Goal: Ask a question

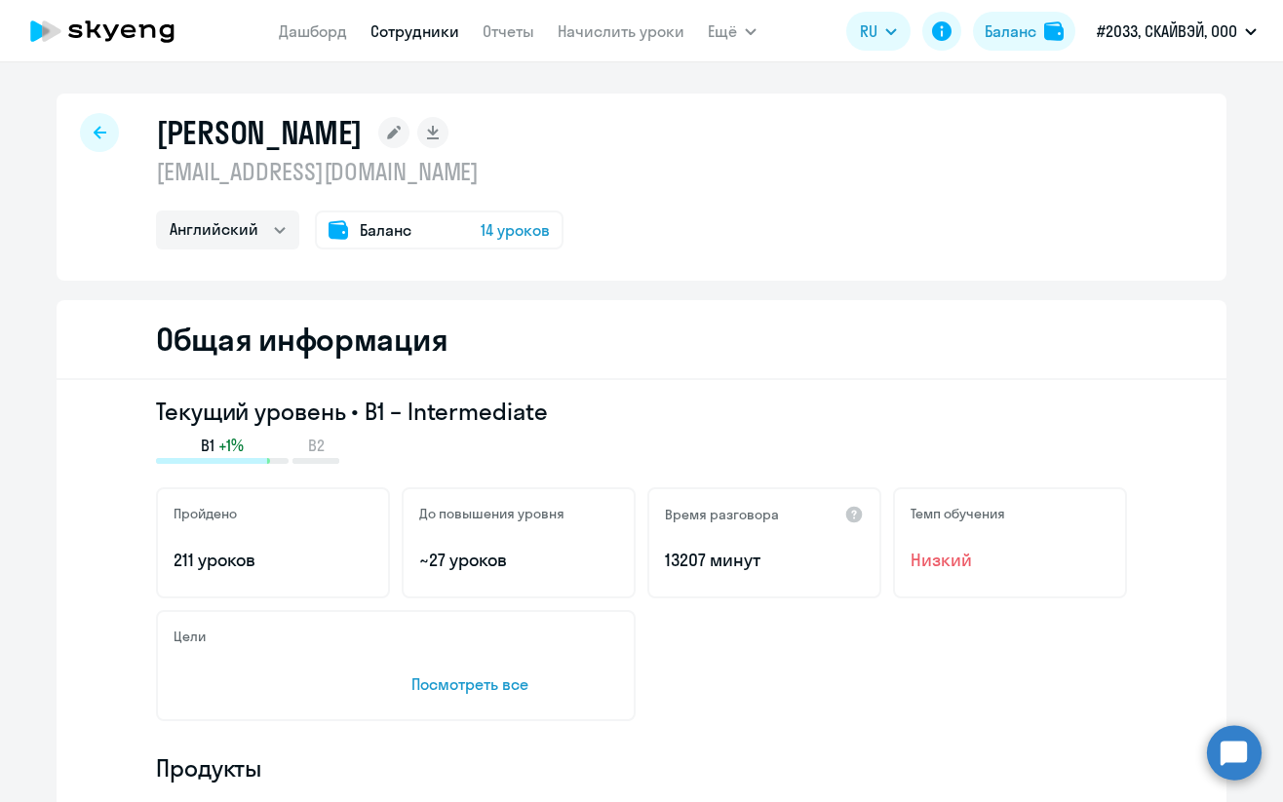
select select "english"
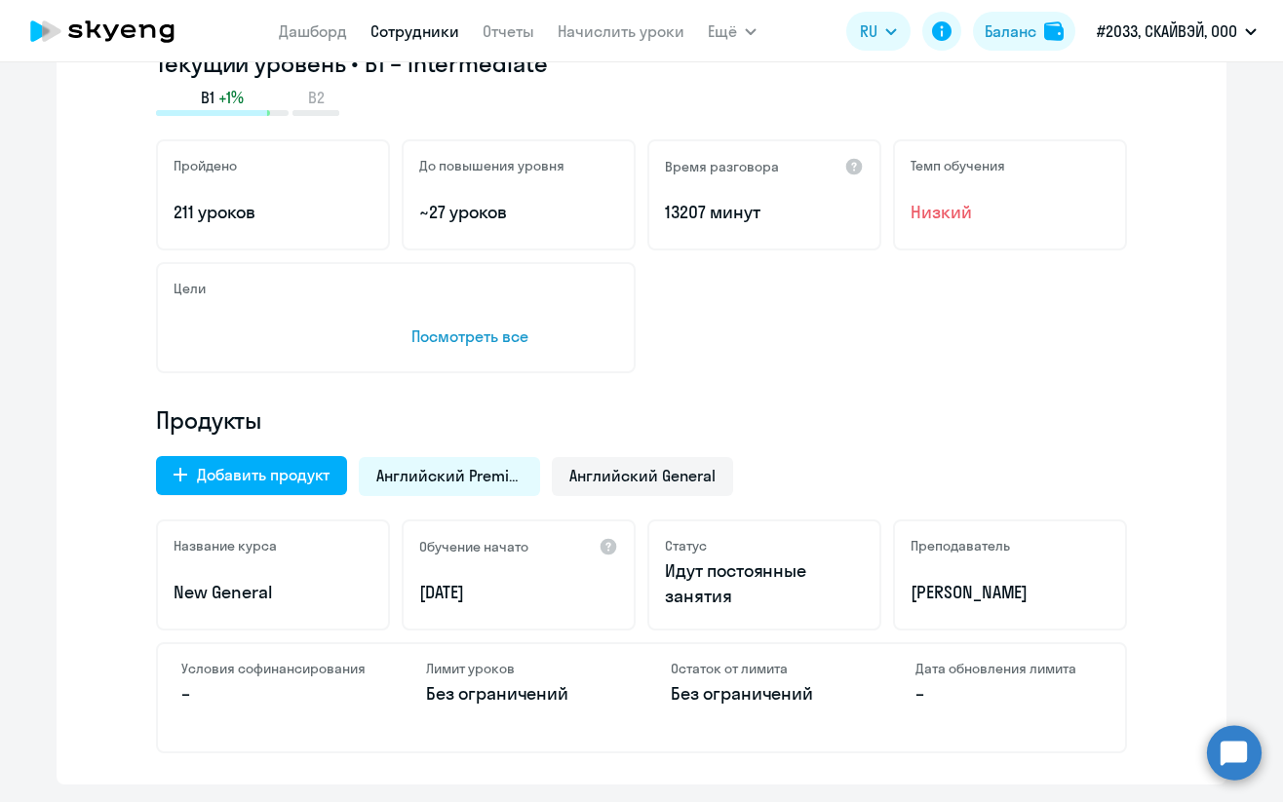
scroll to position [390, 0]
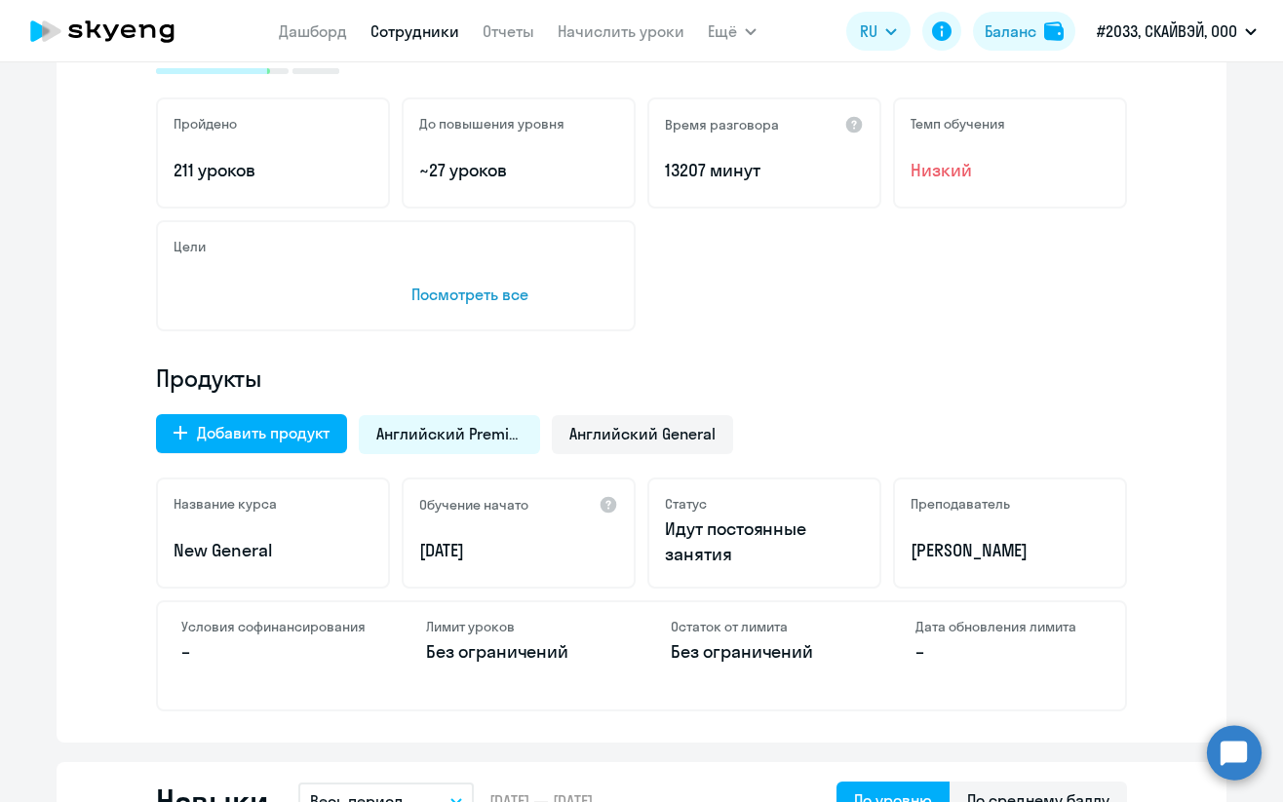
click at [1226, 751] on circle at bounding box center [1234, 752] width 55 height 55
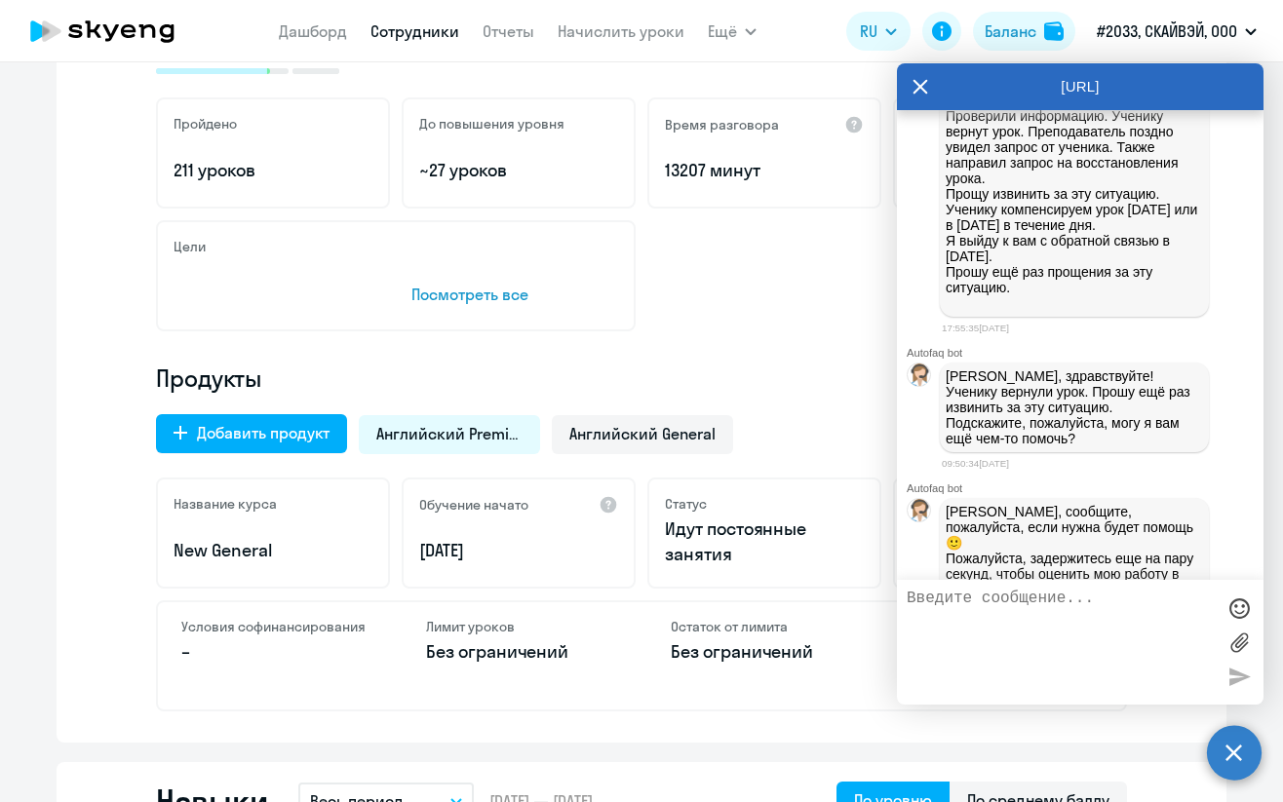
scroll to position [4837, 0]
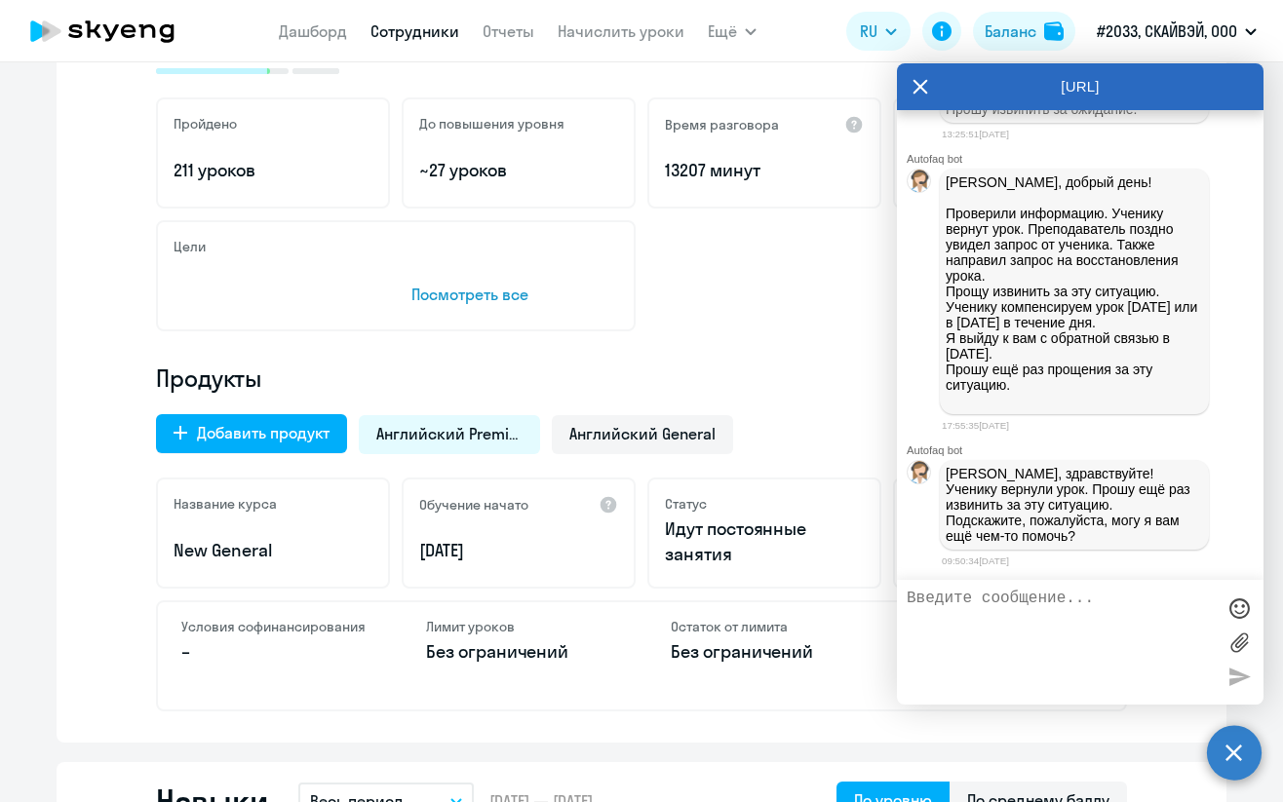
click at [1044, 593] on textarea at bounding box center [1061, 642] width 308 height 105
type textarea "М"
type textarea "Добрый день!"
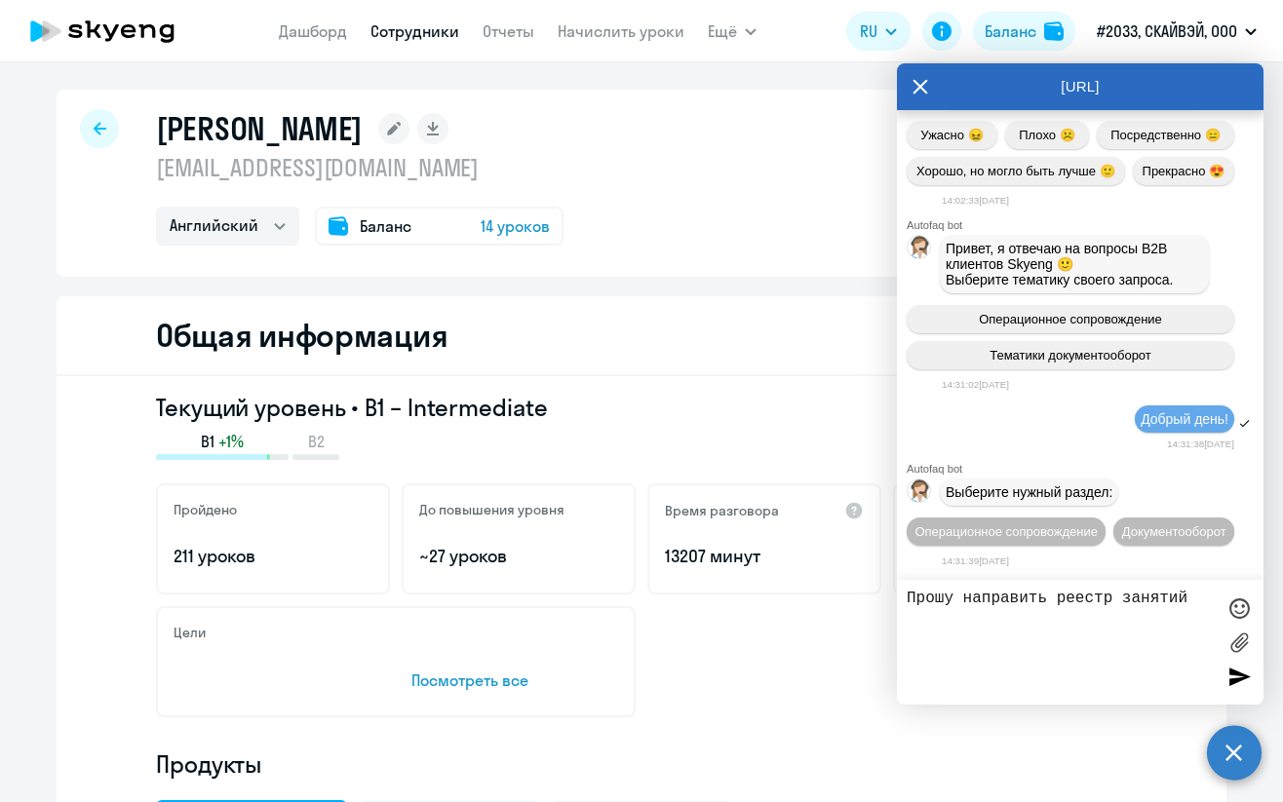
scroll to position [0, 0]
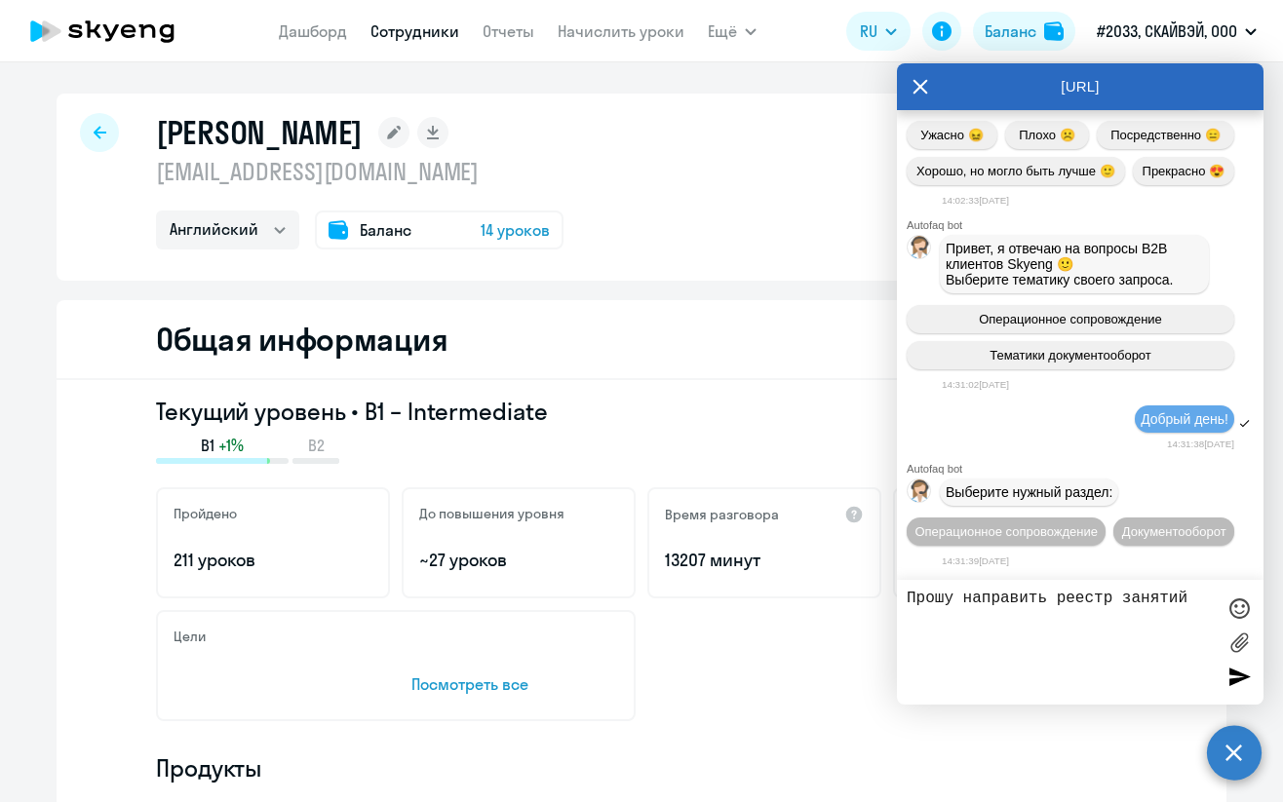
drag, startPoint x: 137, startPoint y: 138, endPoint x: 614, endPoint y: 133, distance: 476.9
click at [614, 133] on div "[PERSON_NAME] [EMAIL_ADDRESS][DOMAIN_NAME] Английский Баланс 14 уроков" at bounding box center [642, 187] width 1170 height 187
copy h1 "[PERSON_NAME]"
click at [932, 617] on textarea "Прошу направить реестр занятий" at bounding box center [1061, 642] width 308 height 105
click at [1200, 598] on textarea "Прошу направить реестр занятий" at bounding box center [1061, 642] width 308 height 105
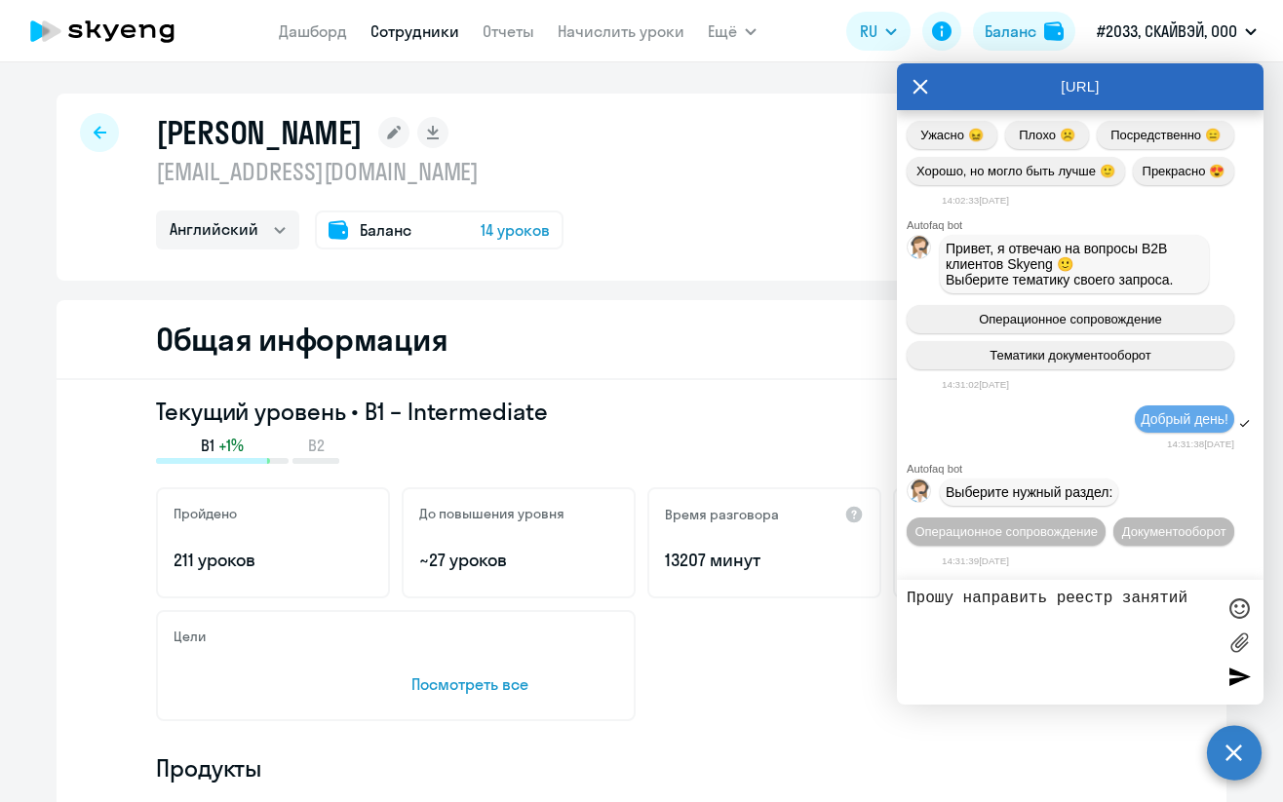
paste textarea "[PERSON_NAME]"
click at [1115, 602] on textarea "Прошу направить реестр занятий [PERSON_NAME] и занятие с сентября" at bounding box center [1061, 642] width 308 height 105
type textarea "Прошу направить реестр занятий [PERSON_NAME] и занятие с сентября"
click at [1151, 641] on textarea "Прошу направить реестр занятий [PERSON_NAME] и занятие с сентября" at bounding box center [1061, 642] width 308 height 105
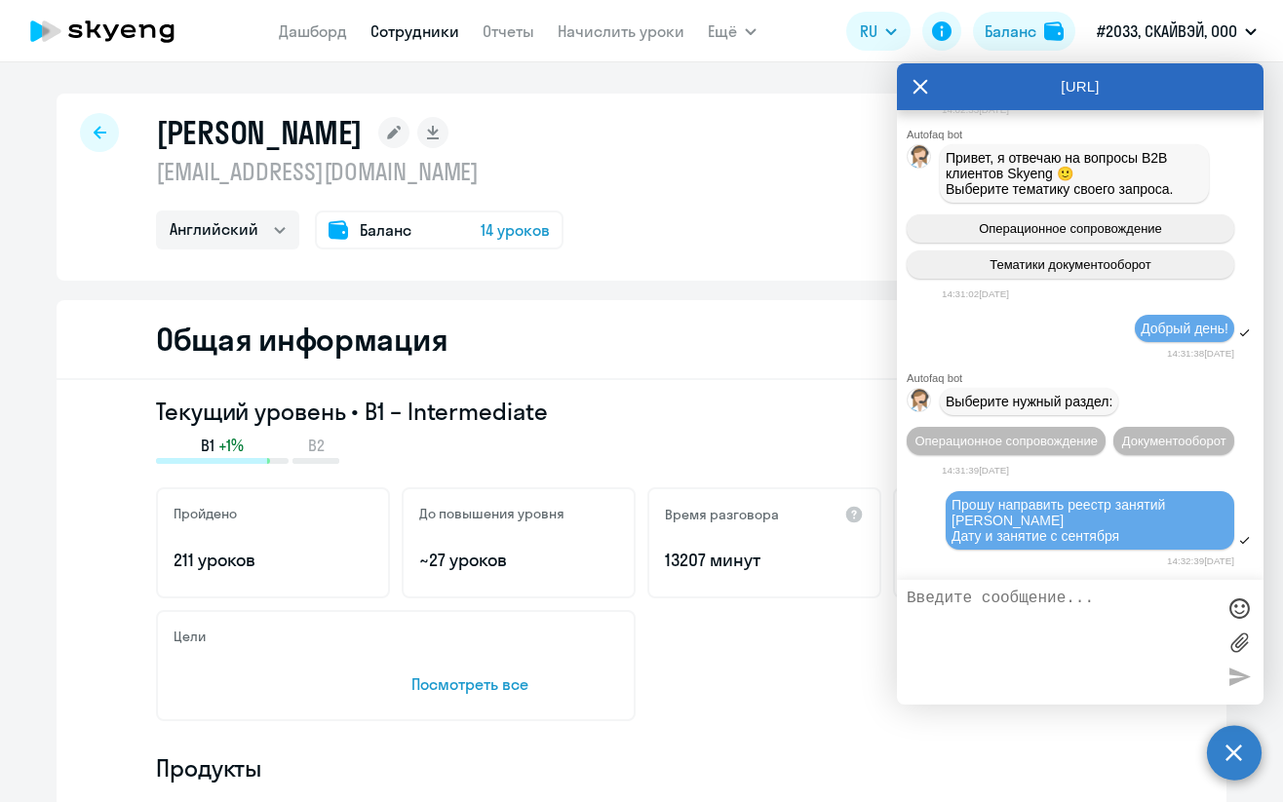
scroll to position [6334, 0]
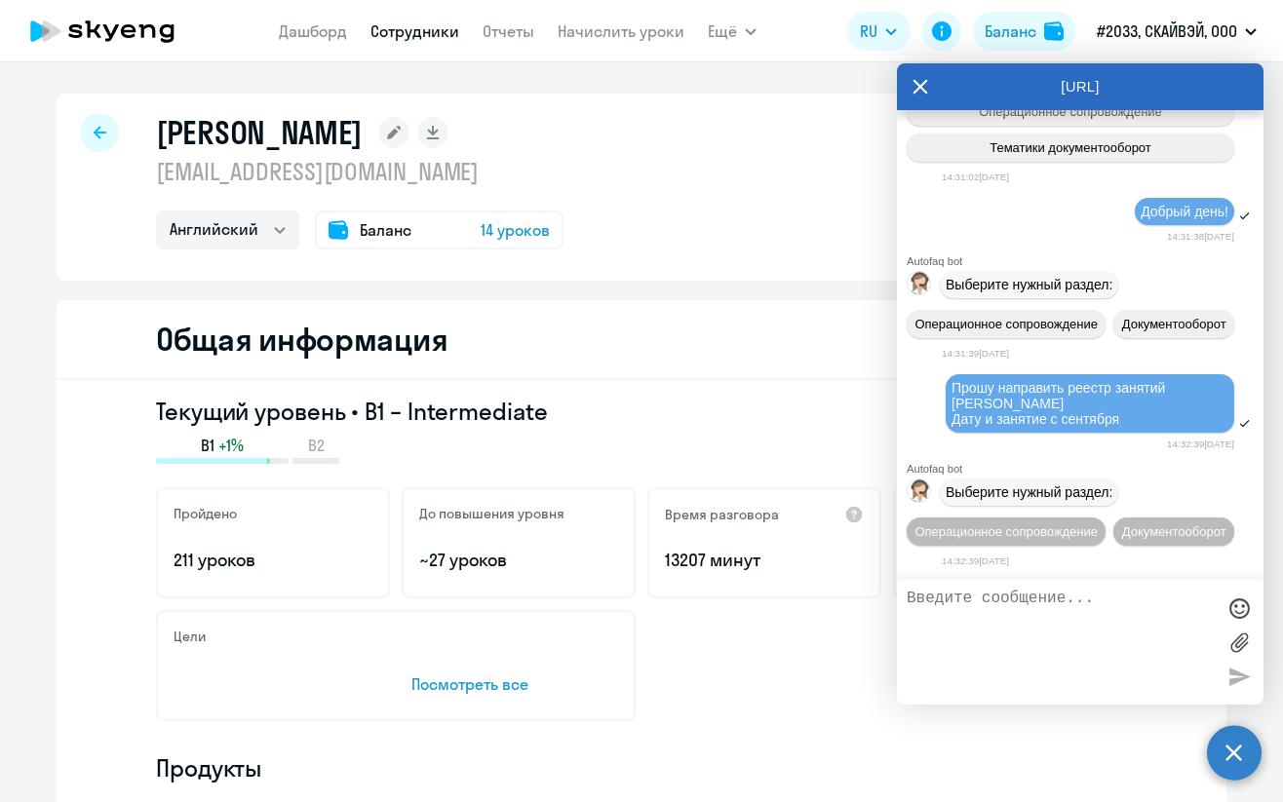
click at [1135, 391] on div "Прошу направить реестр занятий [PERSON_NAME] и занятие с сентября" at bounding box center [1090, 403] width 289 height 59
drag, startPoint x: 955, startPoint y: 348, endPoint x: 1162, endPoint y: 388, distance: 211.5
click at [1162, 388] on div "Прошу направить реестр занятий [PERSON_NAME] и занятие с сентября" at bounding box center [1090, 403] width 277 height 47
copy span "Прошу направить реестр занятий [PERSON_NAME] и занятие с сентября"
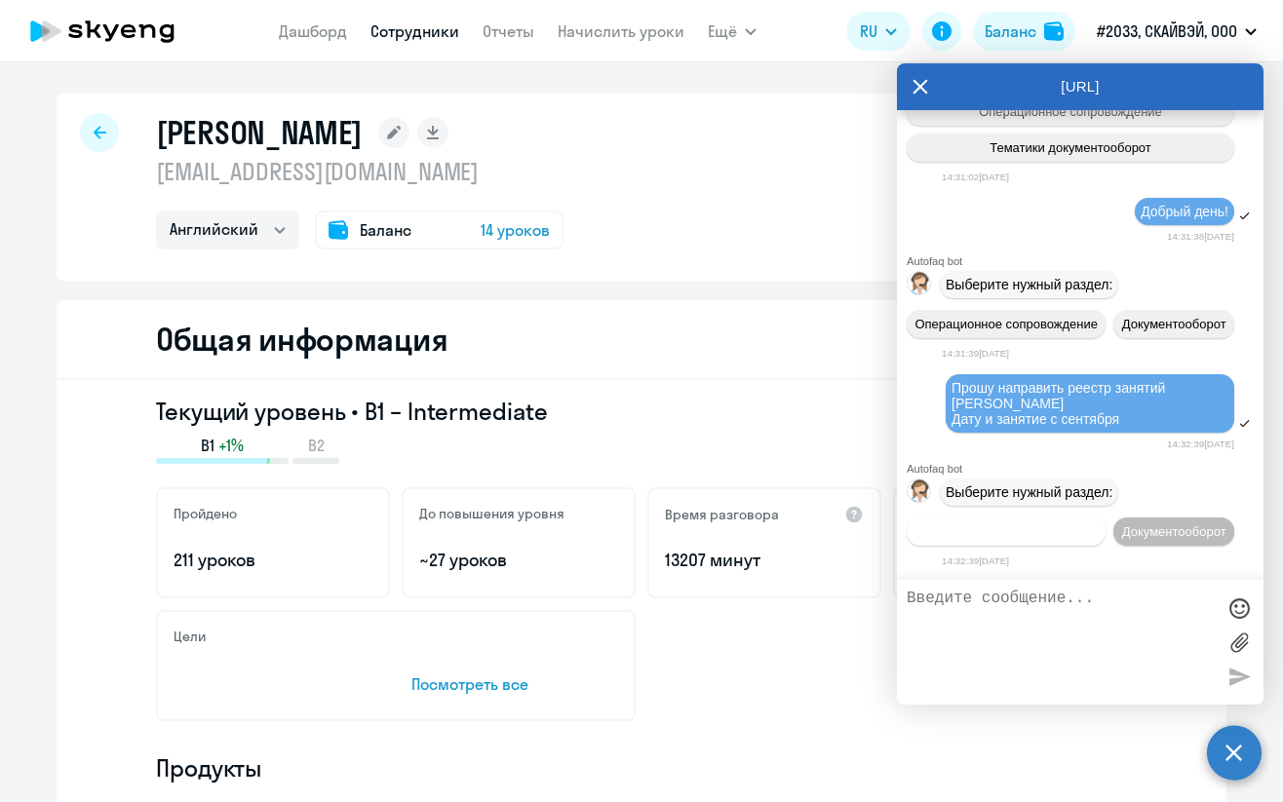
click at [1082, 525] on span "Операционное сопровождение" at bounding box center [1006, 532] width 183 height 15
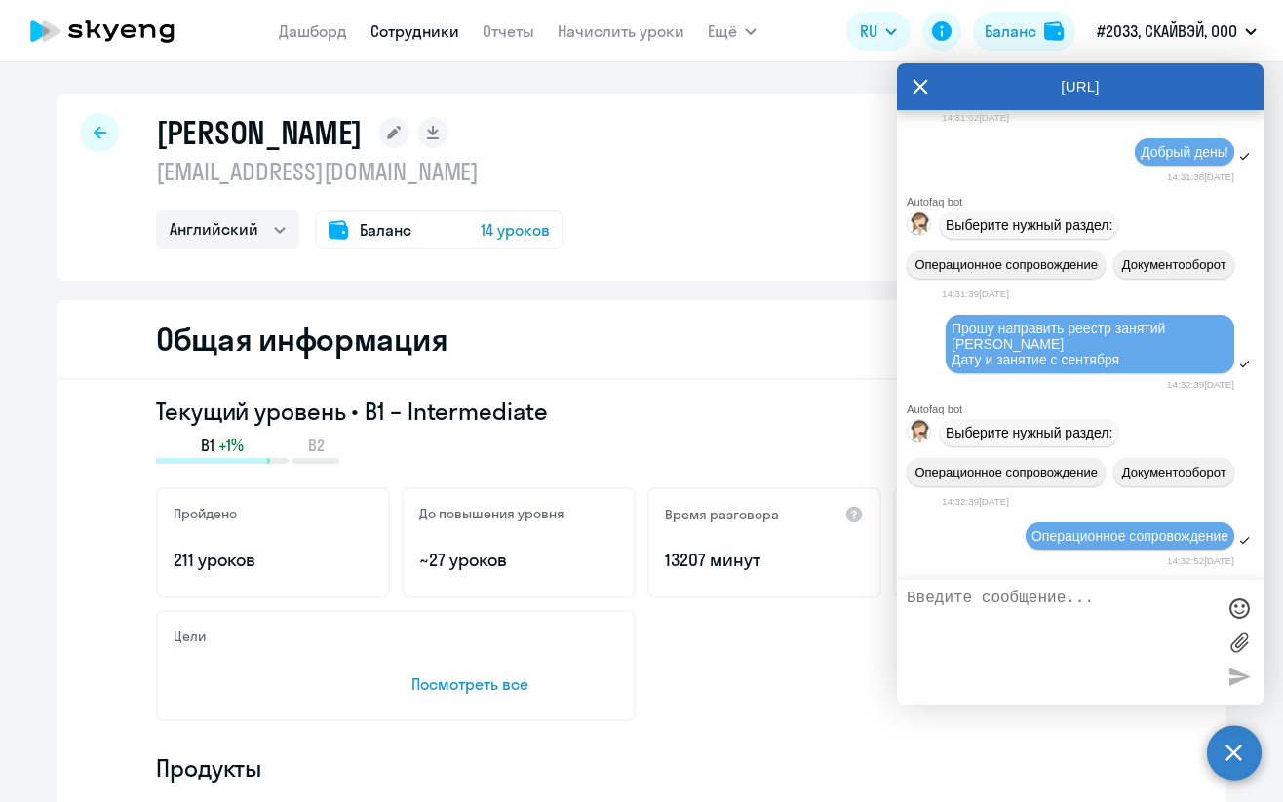
scroll to position [6547, 0]
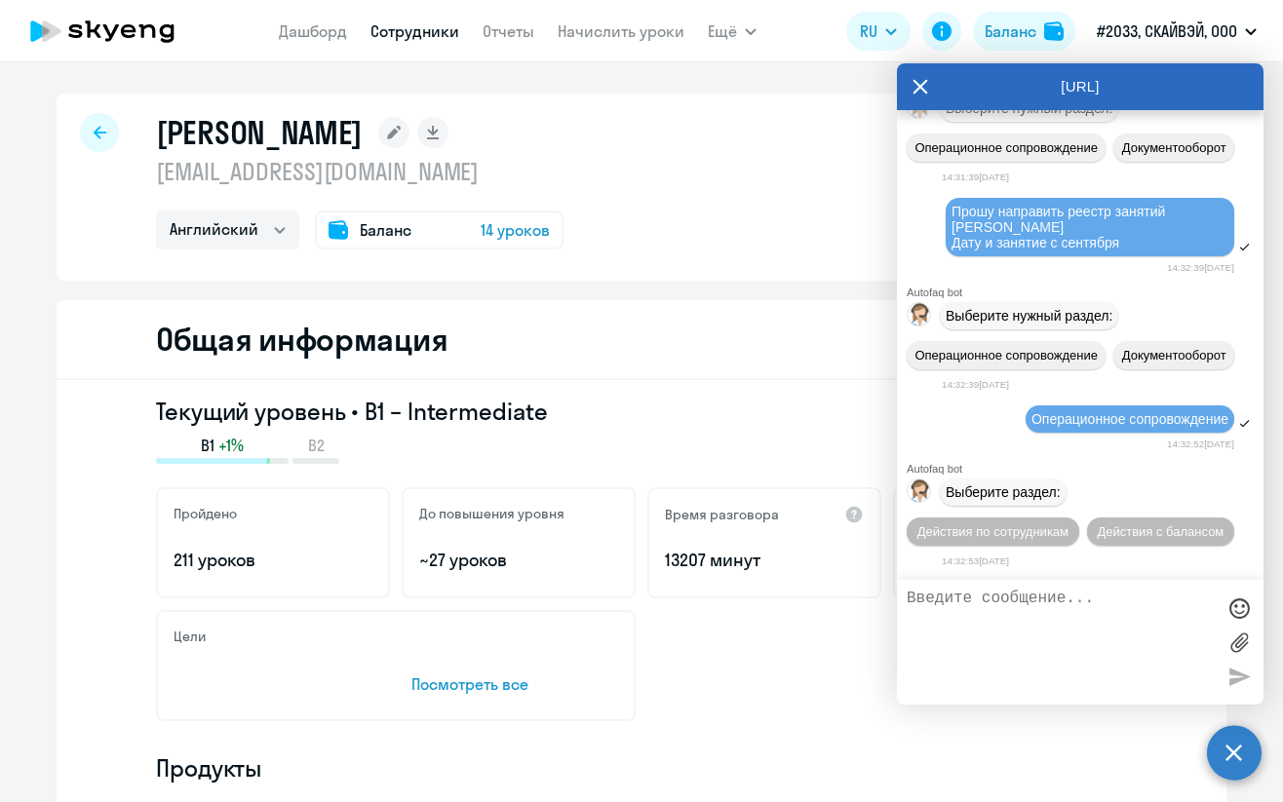
click at [976, 615] on textarea at bounding box center [1061, 642] width 308 height 105
paste textarea "Прошу направить реестр занятий [PERSON_NAME] и занятие с сентября"
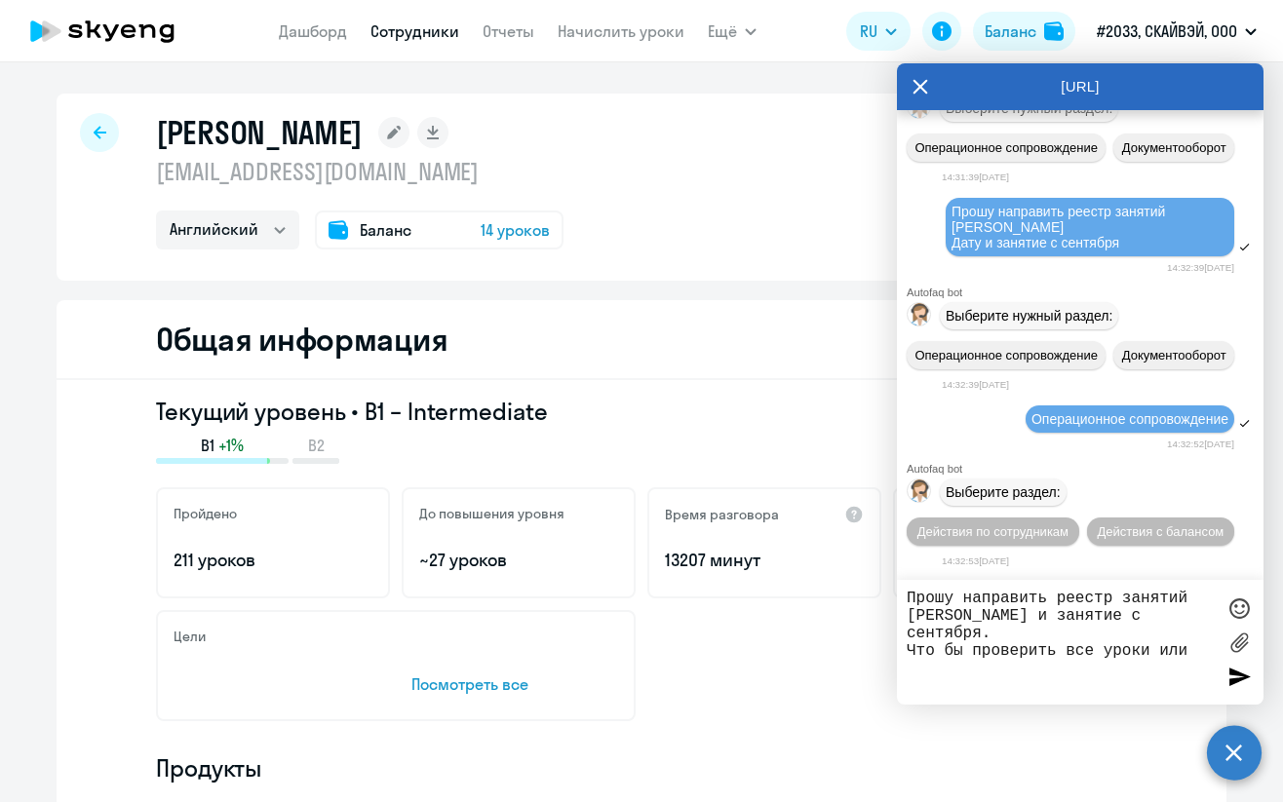
click at [1204, 646] on textarea "Прошу направить реестр занятий [PERSON_NAME] и занятие с сентября. Что бы прове…" at bounding box center [1061, 642] width 308 height 105
type textarea "Прошу направить реестр занятий [PERSON_NAME] и занятие с сентября. Что бы прове…"
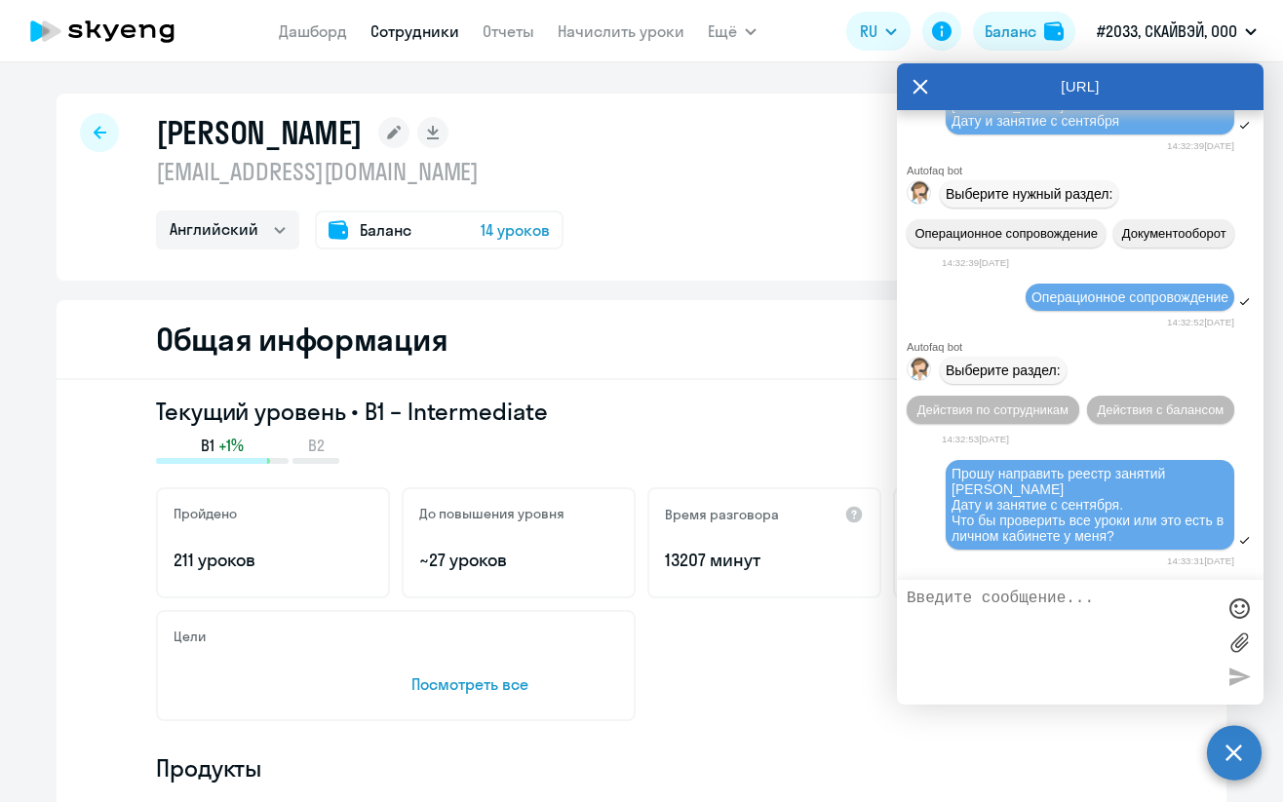
scroll to position [6669, 0]
